Goal: Information Seeking & Learning: Learn about a topic

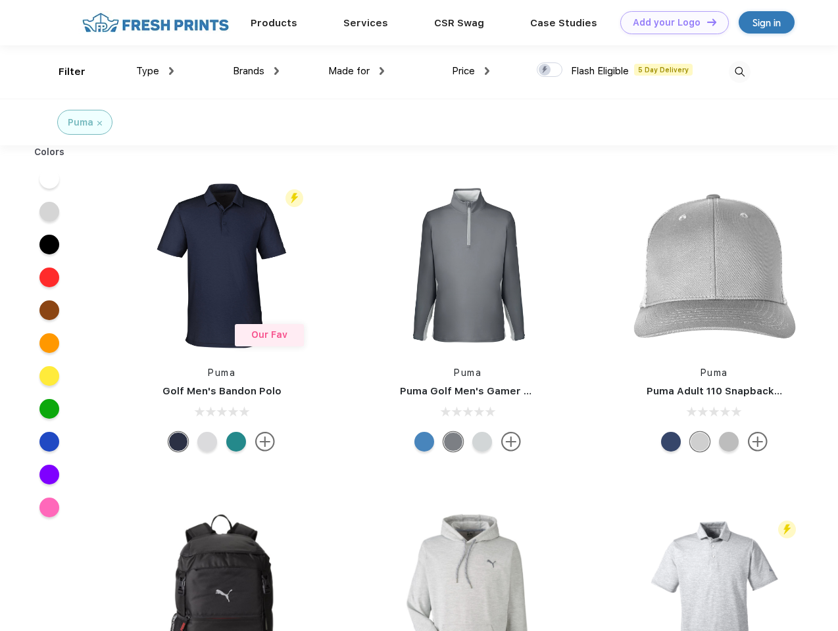
click at [669, 22] on link "Add your Logo Design Tool" at bounding box center [674, 22] width 109 height 23
click at [0, 0] on div "Design Tool" at bounding box center [0, 0] width 0 height 0
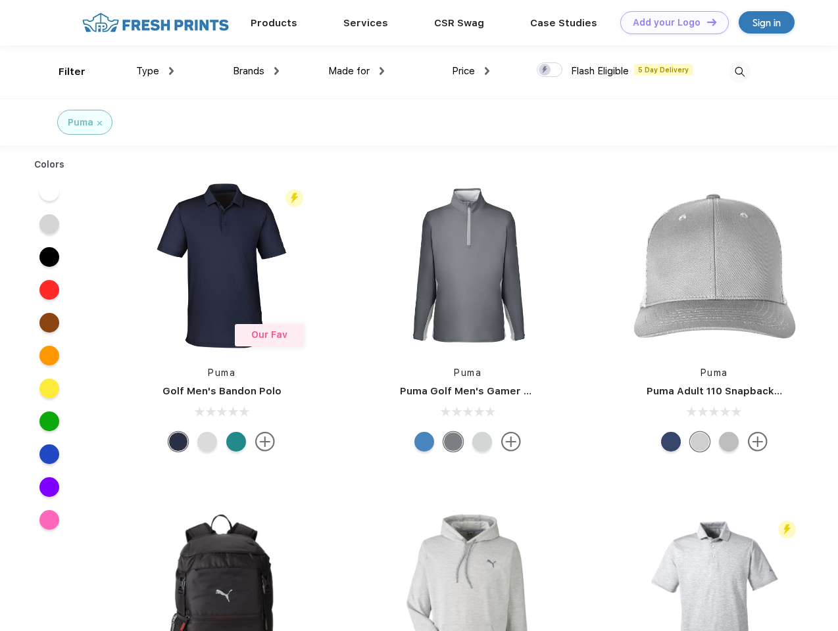
click at [706, 22] on link "Add your Logo Design Tool" at bounding box center [674, 22] width 109 height 23
click at [63, 72] on div "Filter" at bounding box center [72, 71] width 27 height 15
click at [155, 71] on span "Type" at bounding box center [147, 71] width 23 height 12
click at [256, 71] on span "Brands" at bounding box center [249, 71] width 32 height 12
click at [356, 71] on span "Made for" at bounding box center [348, 71] width 41 height 12
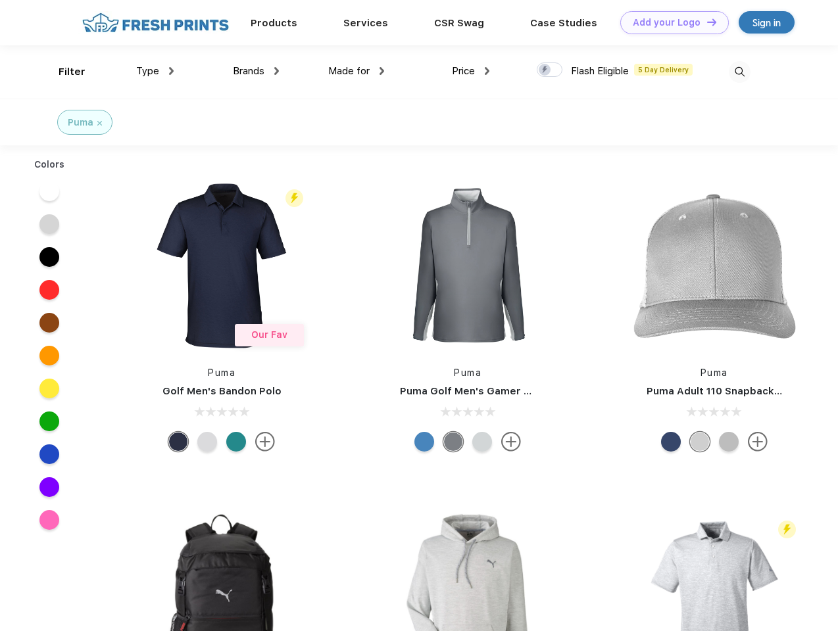
click at [471, 71] on span "Price" at bounding box center [463, 71] width 23 height 12
click at [550, 70] on div at bounding box center [550, 69] width 26 height 14
click at [545, 70] on input "checkbox" at bounding box center [541, 66] width 9 height 9
click at [739, 72] on img at bounding box center [740, 72] width 22 height 22
